Goal: Information Seeking & Learning: Find specific fact

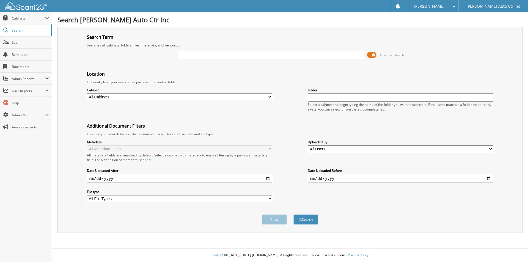
click at [194, 53] on input "text" at bounding box center [271, 55] width 185 height 8
type input "14130"
click at [293, 214] on button "Search" at bounding box center [305, 219] width 25 height 10
